Goal: Book appointment/travel/reservation

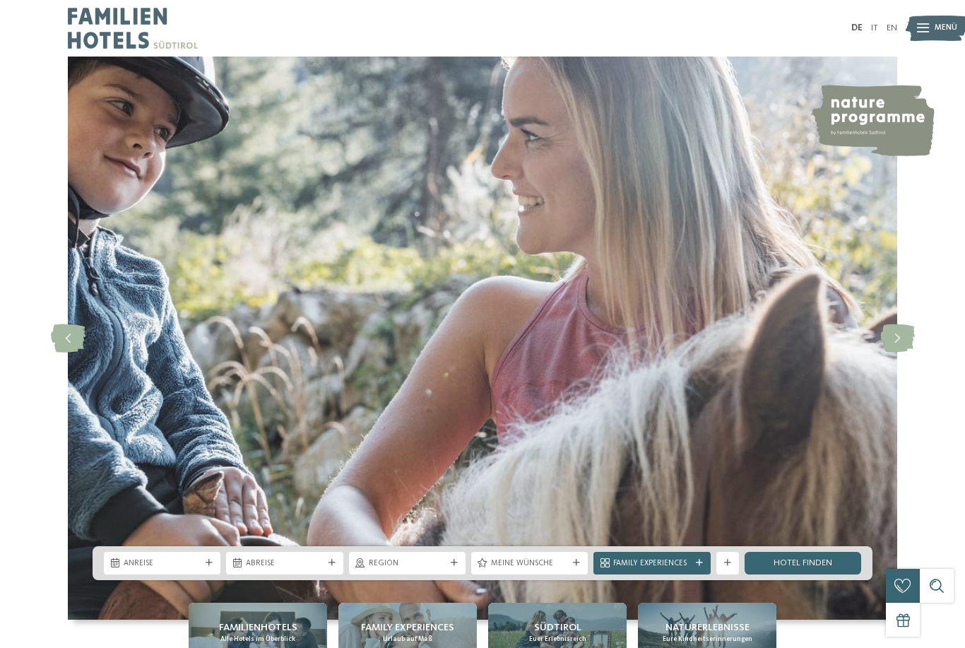
click at [930, 28] on img at bounding box center [937, 28] width 62 height 31
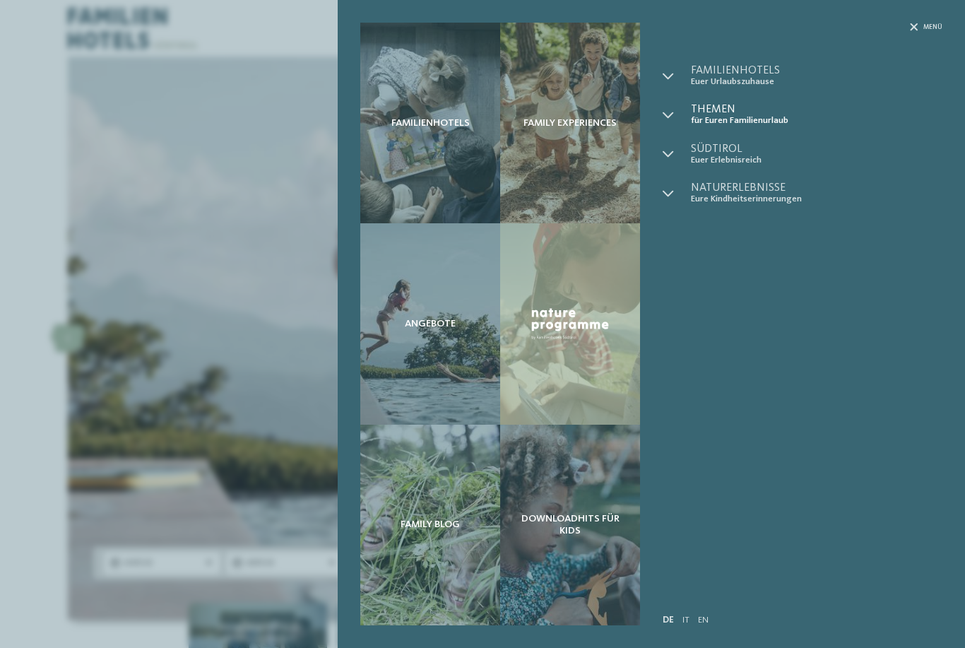
click at [737, 113] on span "Themen" at bounding box center [817, 109] width 252 height 11
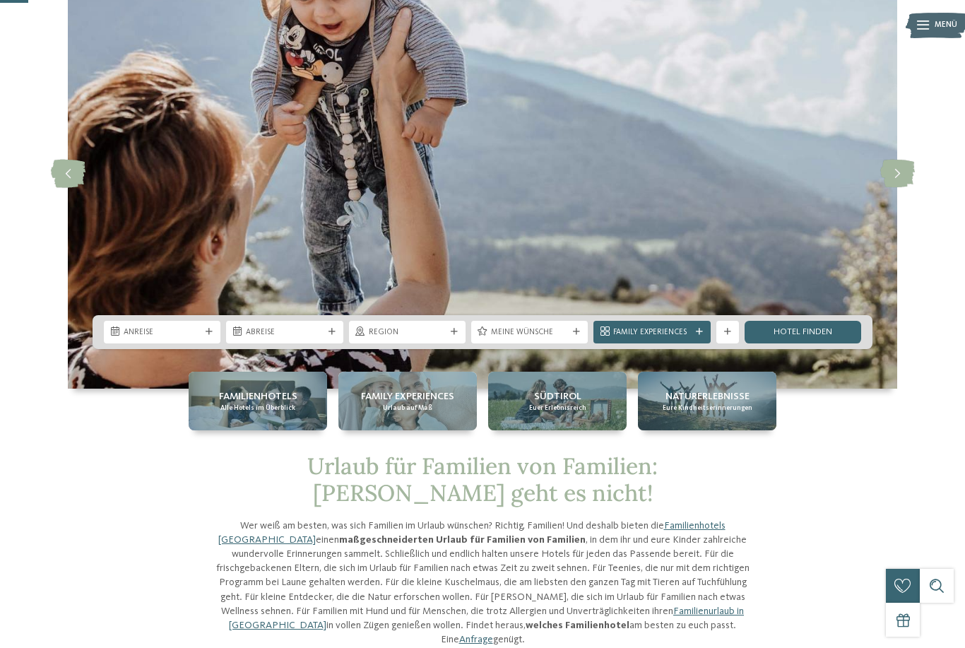
scroll to position [99, 0]
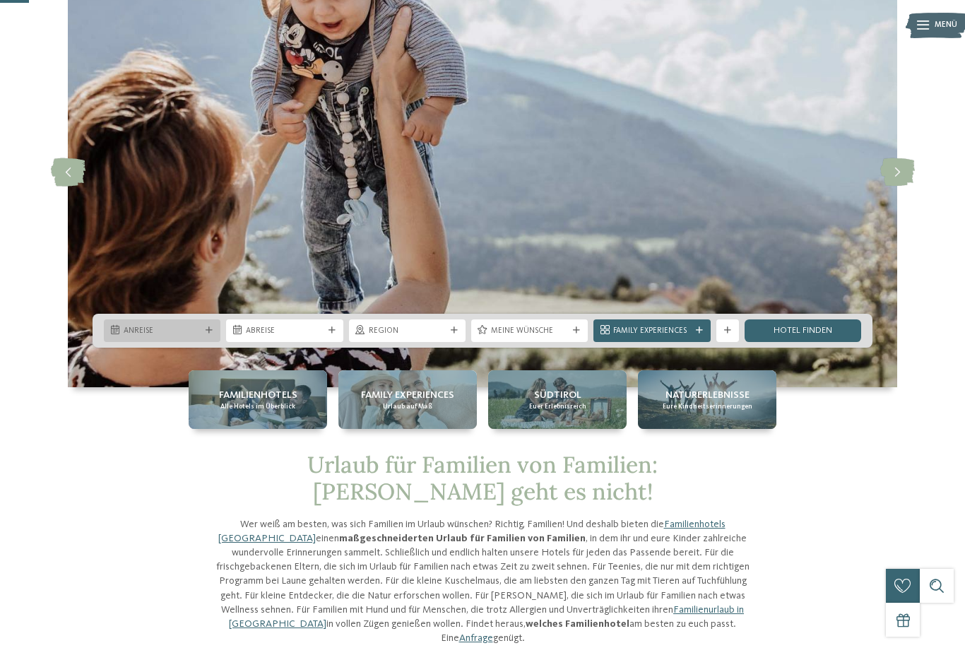
click at [160, 342] on div "Anreise" at bounding box center [162, 330] width 117 height 23
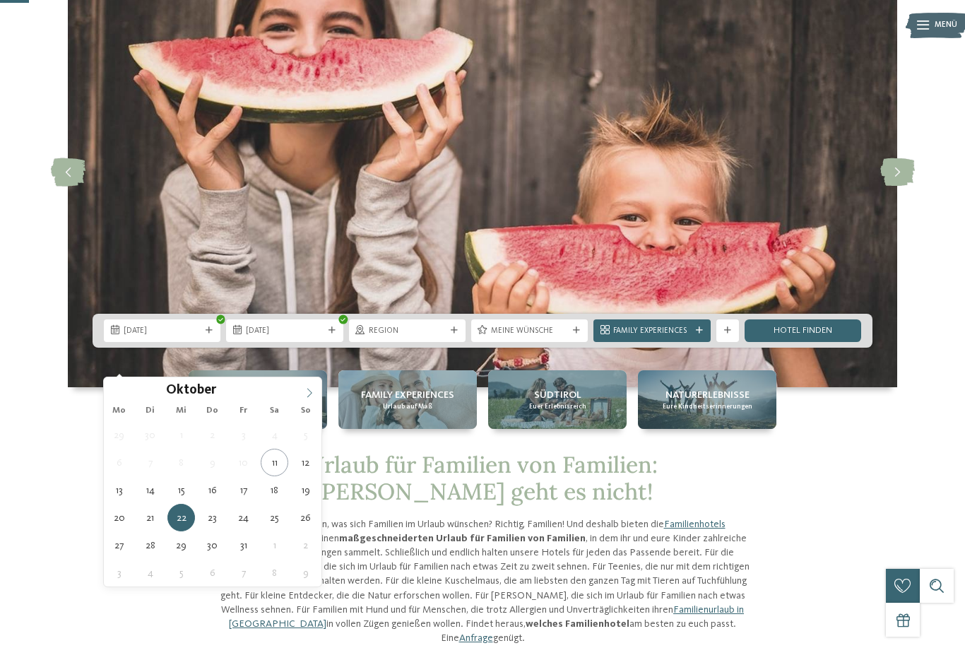
click at [309, 396] on icon at bounding box center [309, 393] width 5 height 9
click at [309, 389] on icon at bounding box center [310, 393] width 10 height 10
type div "[DATE]"
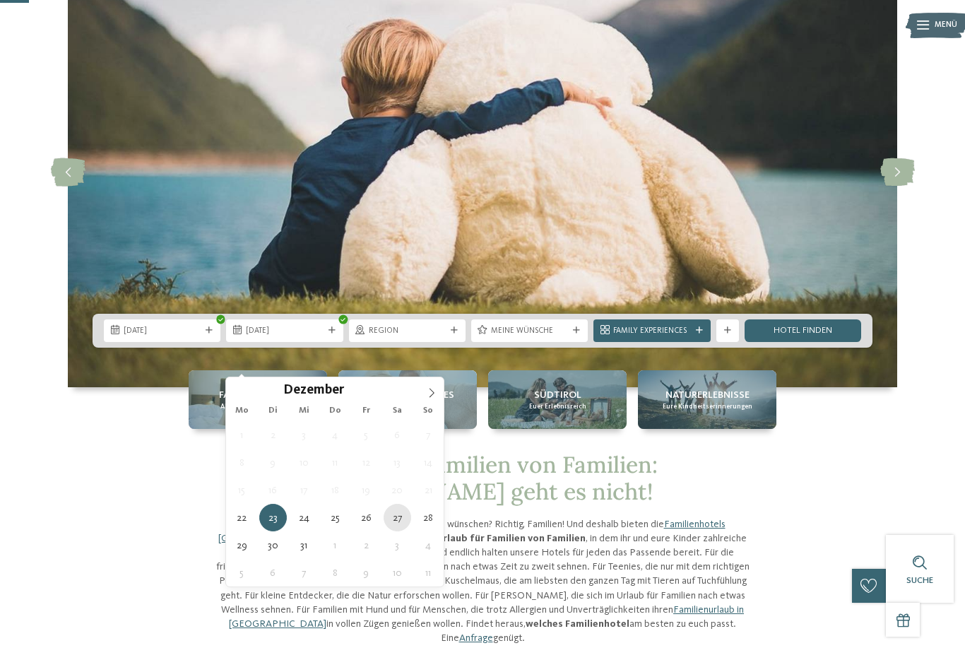
type div "[DATE]"
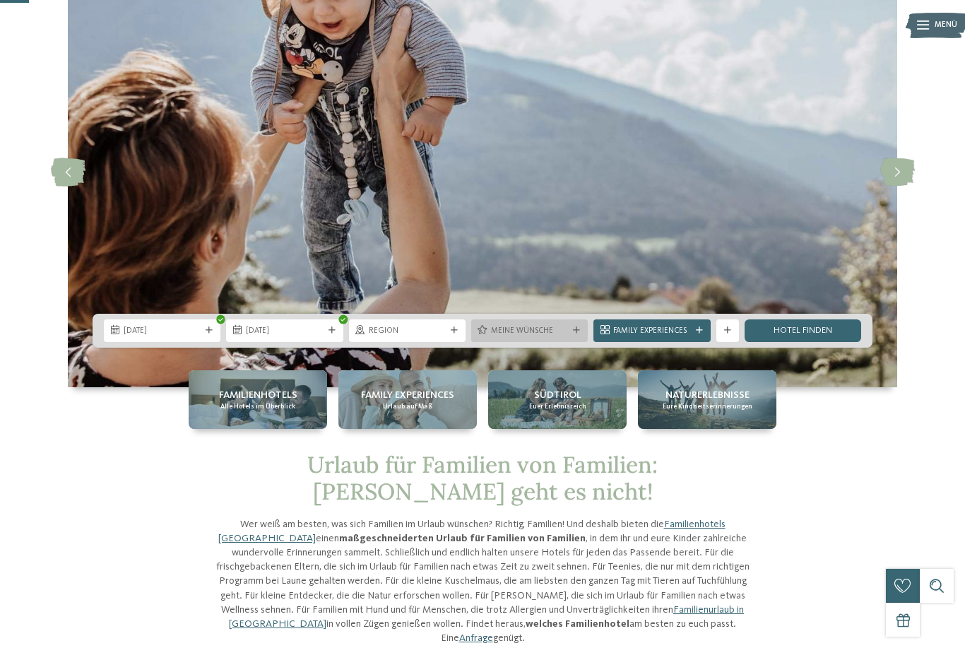
click at [571, 334] on div at bounding box center [576, 330] width 11 height 7
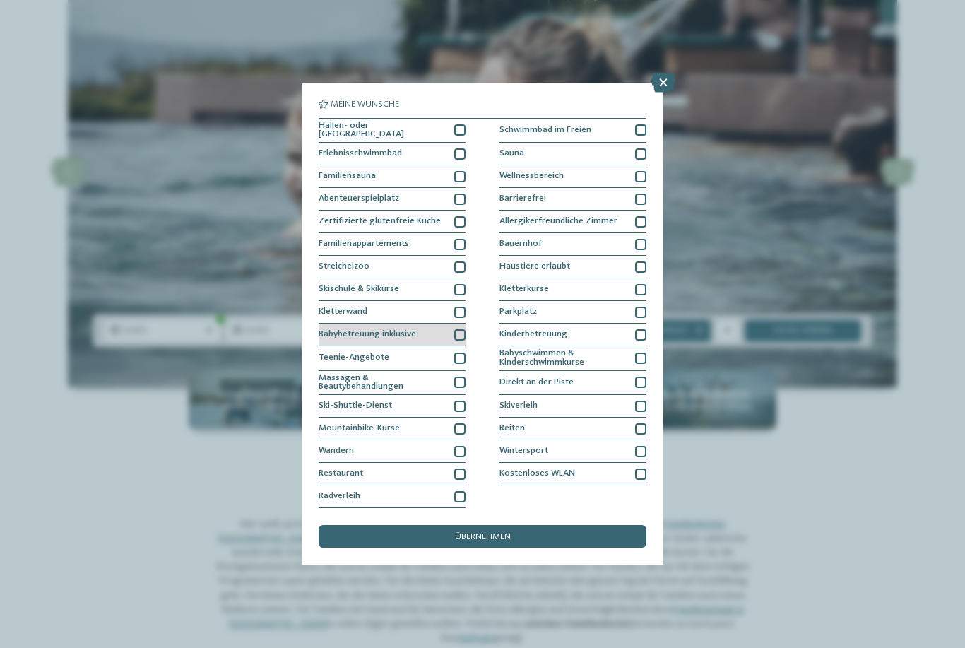
click at [462, 329] on div at bounding box center [459, 334] width 11 height 11
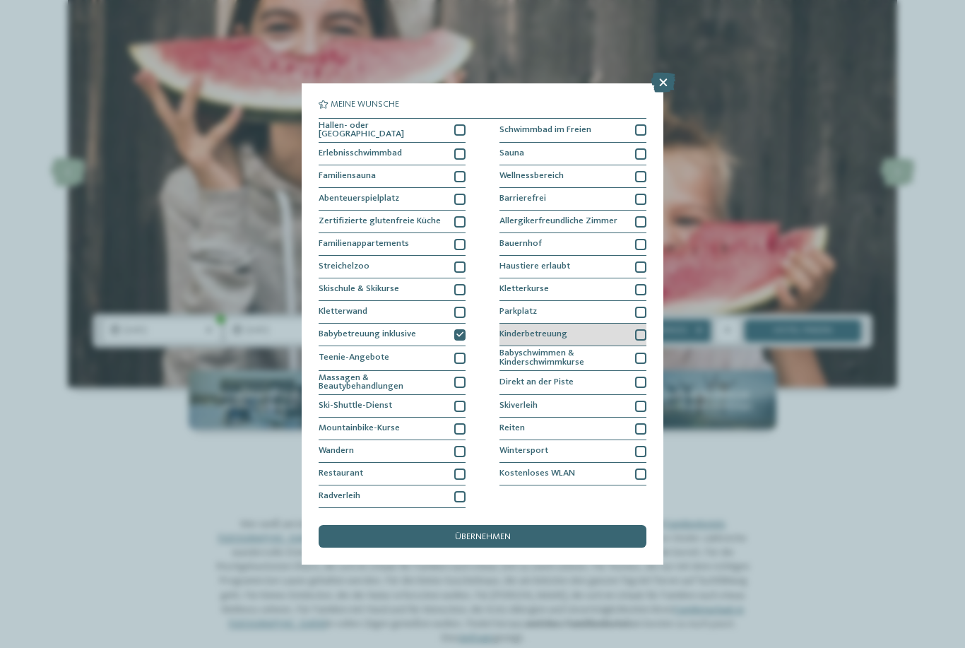
click at [641, 329] on div at bounding box center [640, 334] width 11 height 11
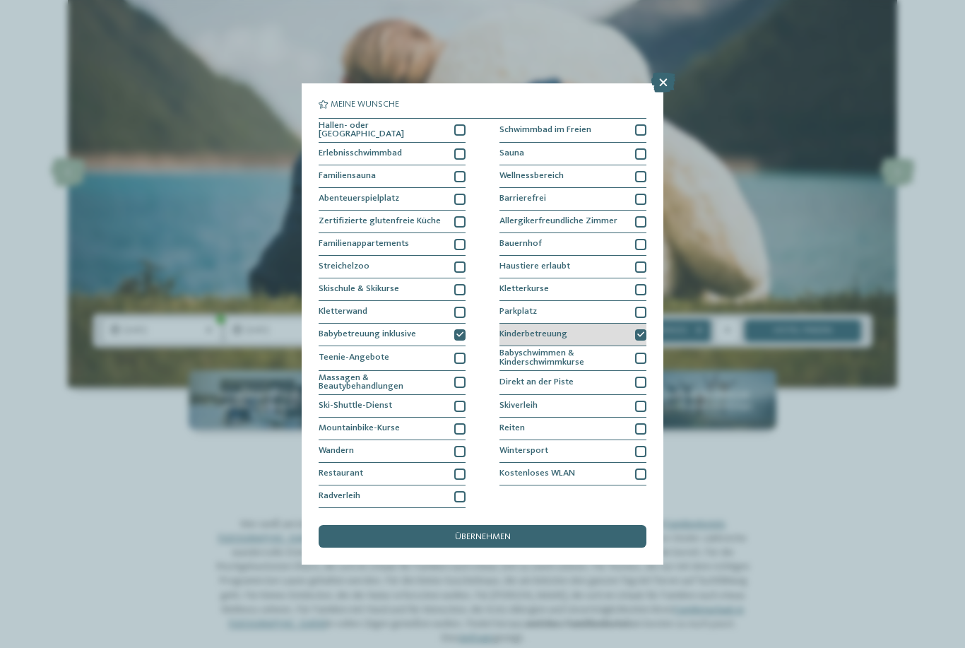
scroll to position [0, 0]
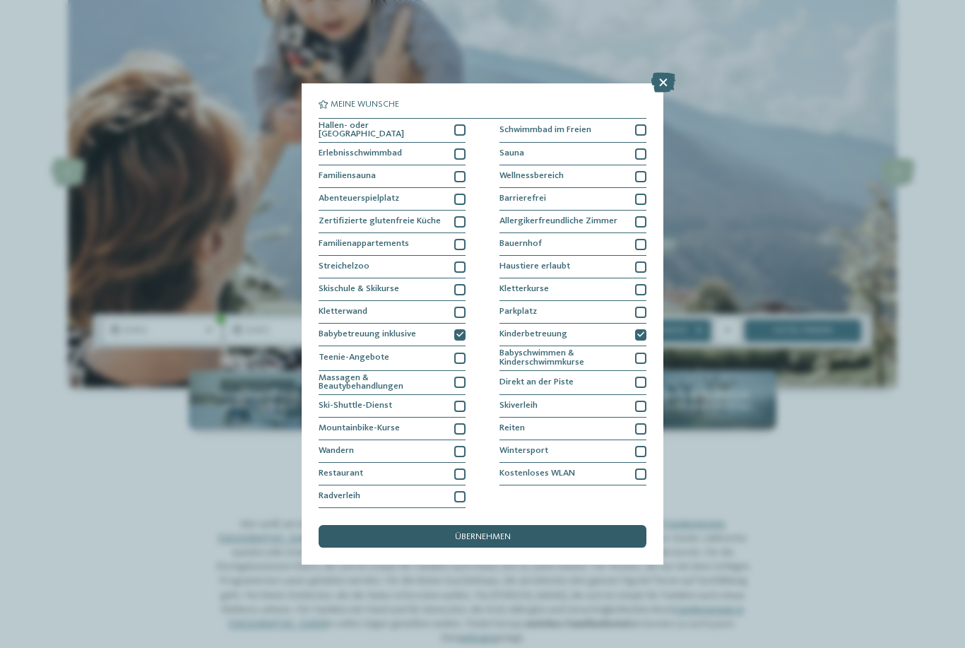
click at [486, 525] on div "übernehmen" at bounding box center [483, 536] width 328 height 23
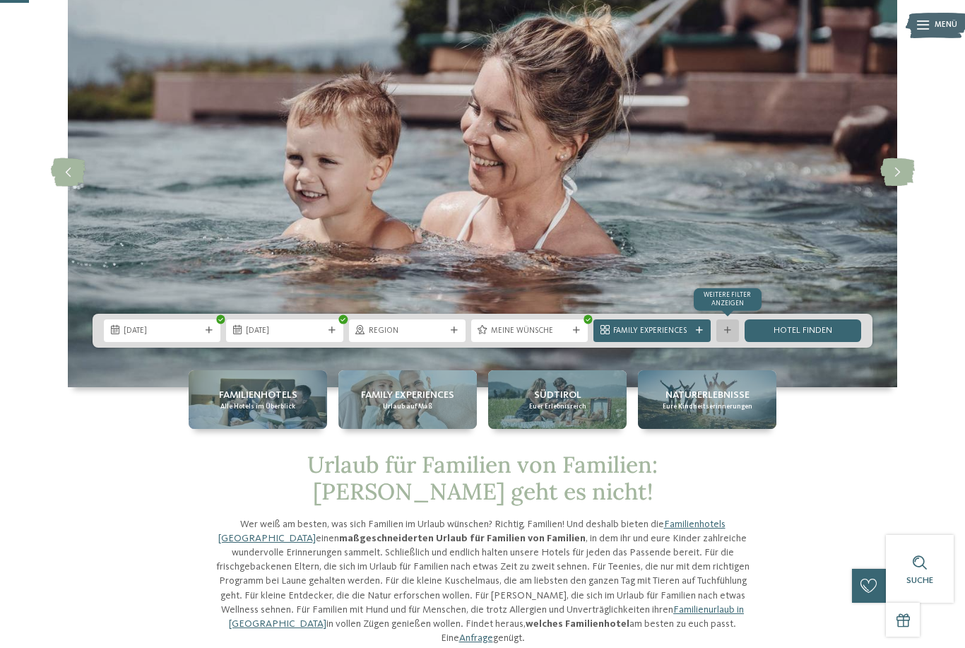
click at [720, 342] on div "Weitere Filter anzeigen" at bounding box center [727, 330] width 23 height 23
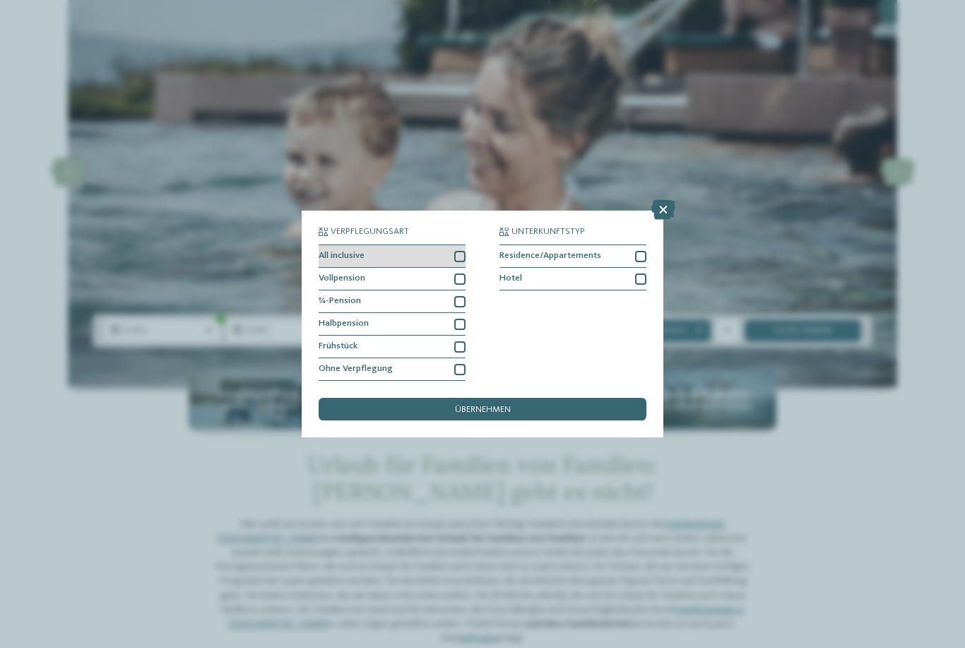
click at [459, 251] on div at bounding box center [459, 256] width 11 height 11
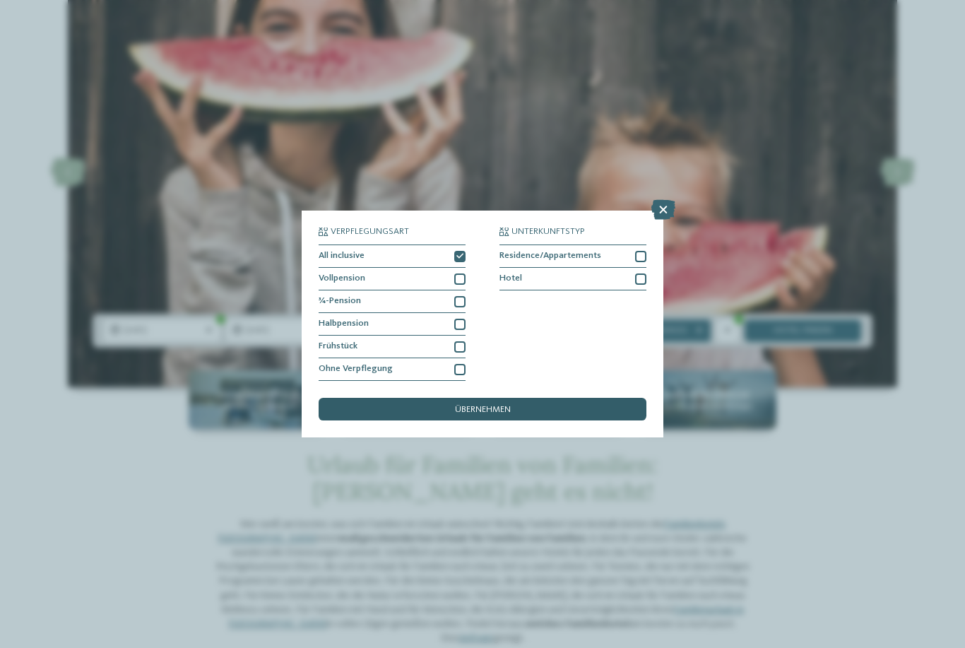
click at [497, 398] on div "übernehmen" at bounding box center [483, 409] width 328 height 23
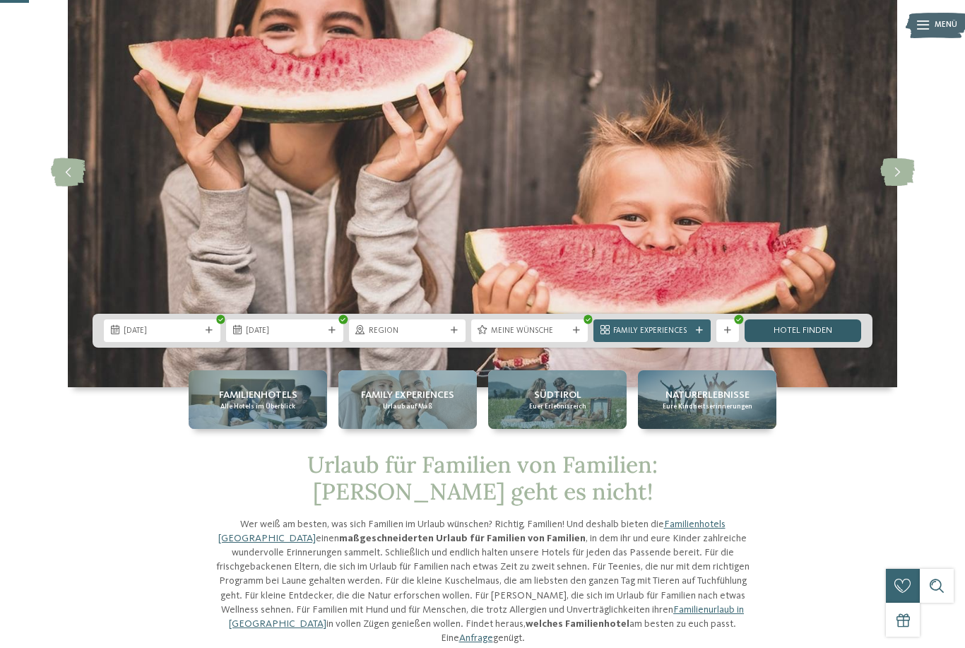
click at [817, 342] on link "Hotel finden" at bounding box center [803, 330] width 117 height 23
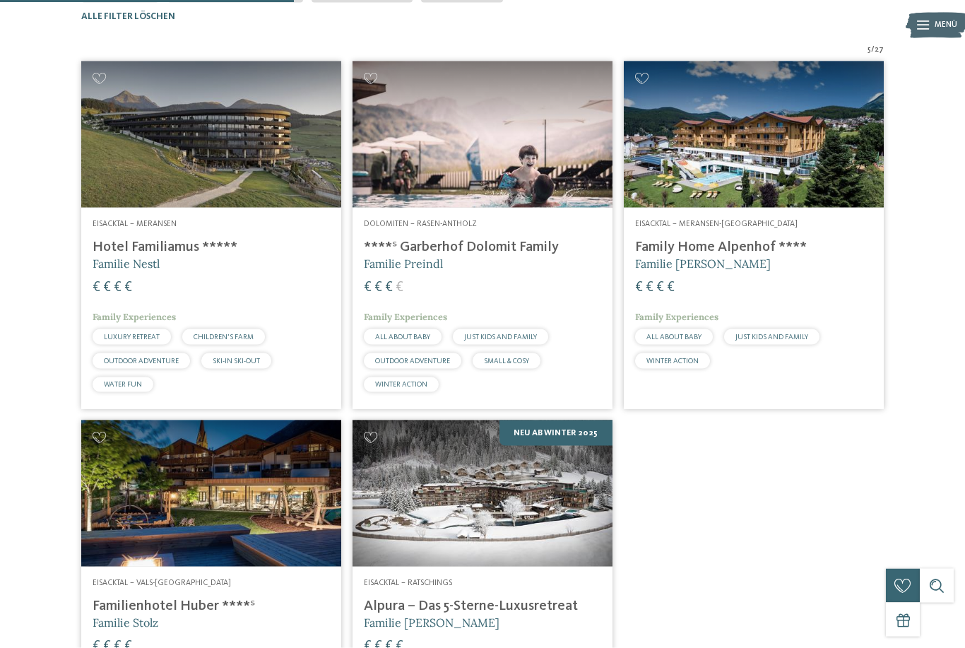
scroll to position [320, 0]
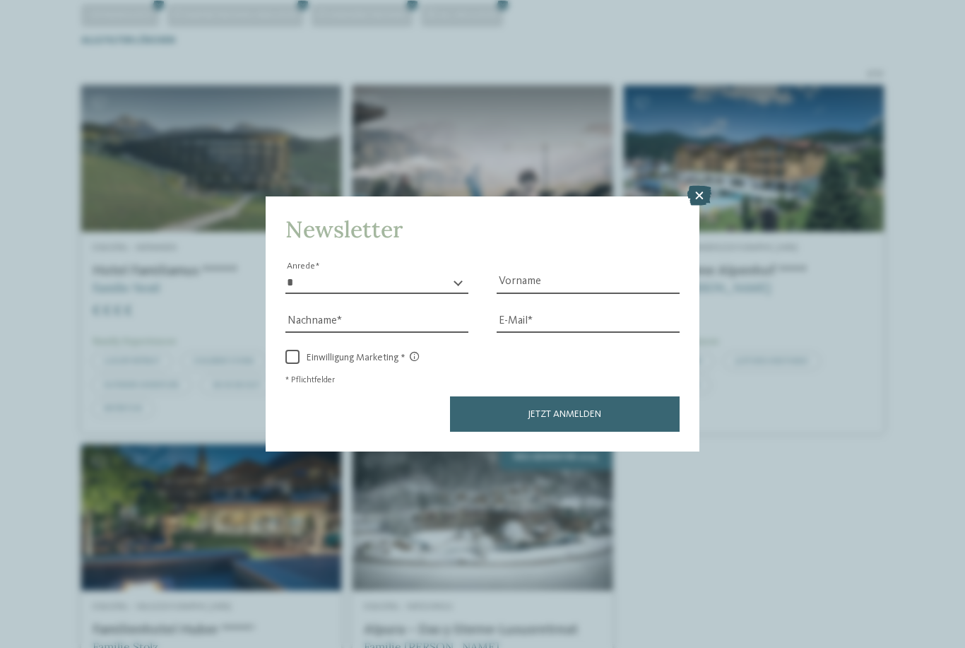
click at [692, 186] on icon at bounding box center [699, 196] width 24 height 20
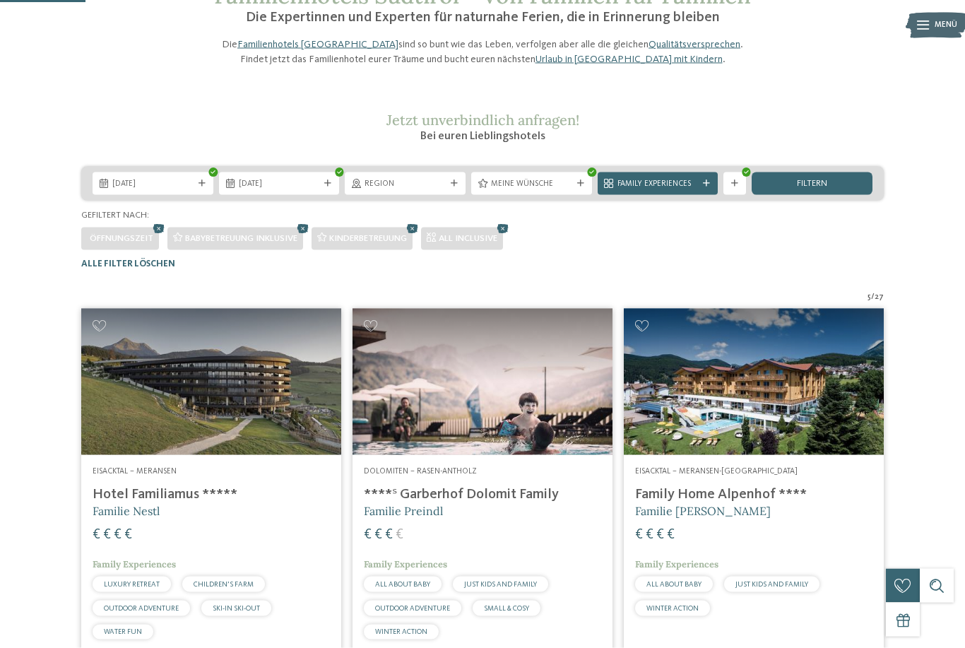
scroll to position [89, 0]
